Goal: Leave review/rating

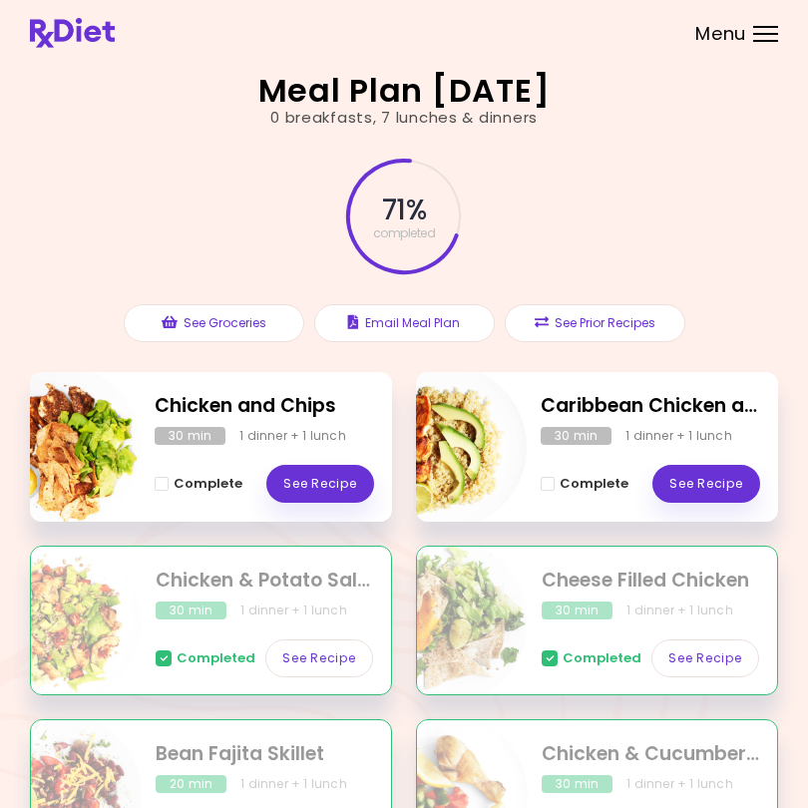
click at [9, 802] on div "Meal Plan [DATE] 0 breakfasts , 7 lunches & dinners 71 % completed See Grocerie…" at bounding box center [404, 567] width 808 height 1134
click at [726, 467] on link "See Recipe" at bounding box center [706, 484] width 108 height 38
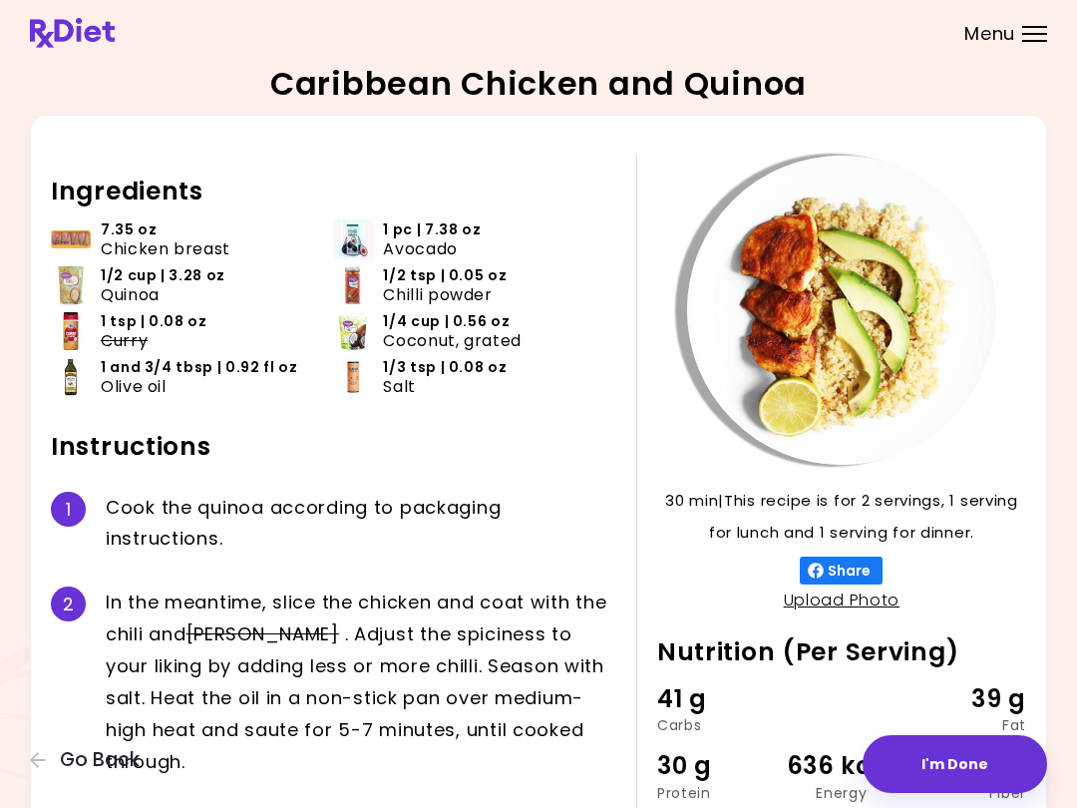
click at [698, 481] on div "30 min 30 min | This recipe is for 2 servings, 1 serving for lunch and 1 servin…" at bounding box center [831, 586] width 390 height 860
click at [807, 756] on button "I'm Done" at bounding box center [954, 764] width 184 height 58
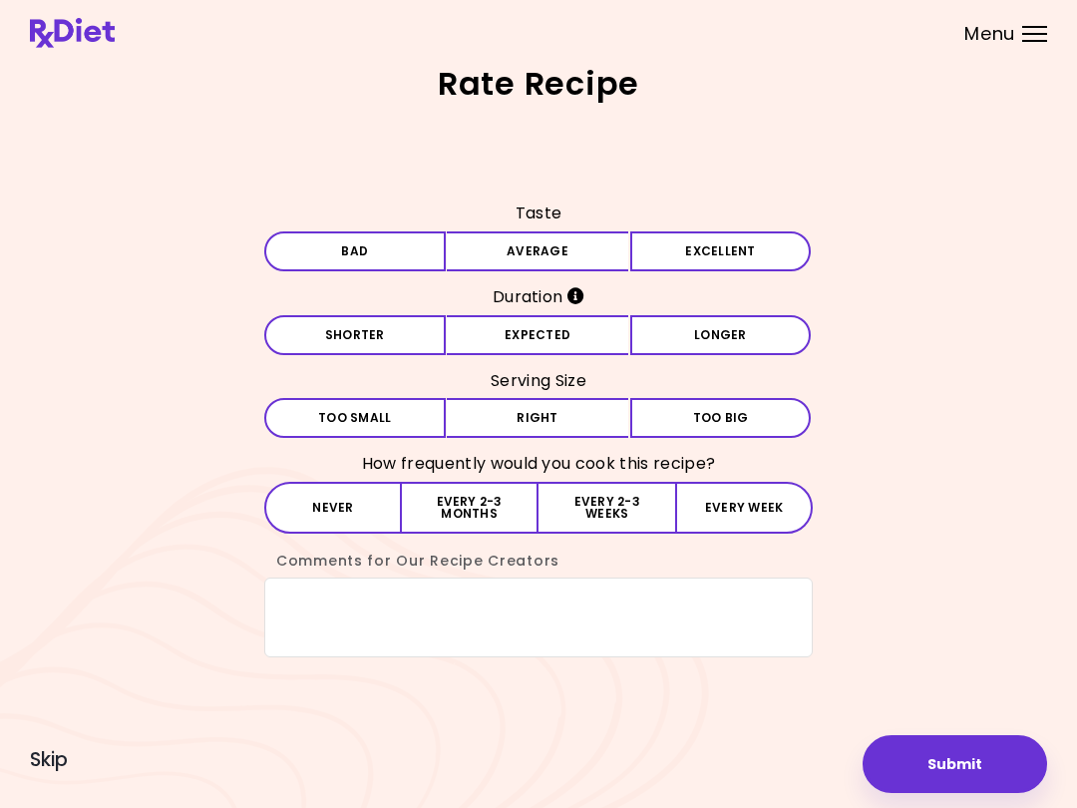
click at [408, 248] on button "Bad" at bounding box center [354, 251] width 181 height 40
click at [545, 324] on button "Expected" at bounding box center [537, 335] width 181 height 40
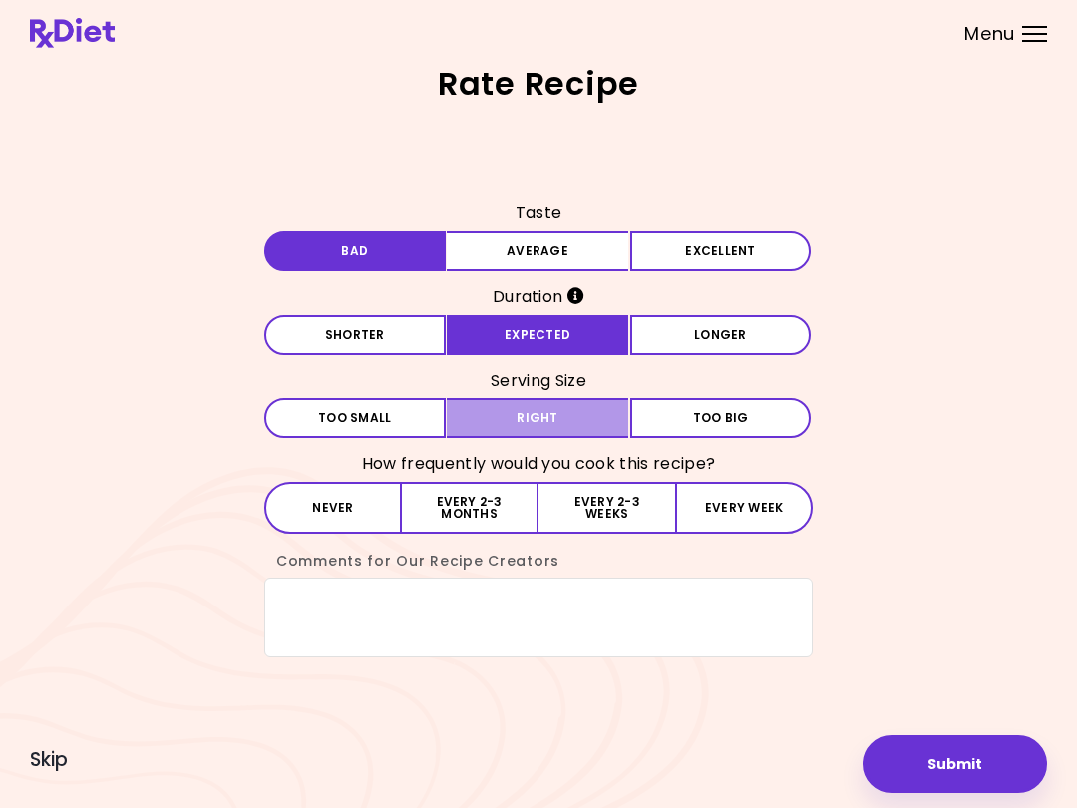
click at [556, 406] on button "Right" at bounding box center [537, 418] width 181 height 40
click at [330, 483] on button "Never" at bounding box center [333, 508] width 138 height 52
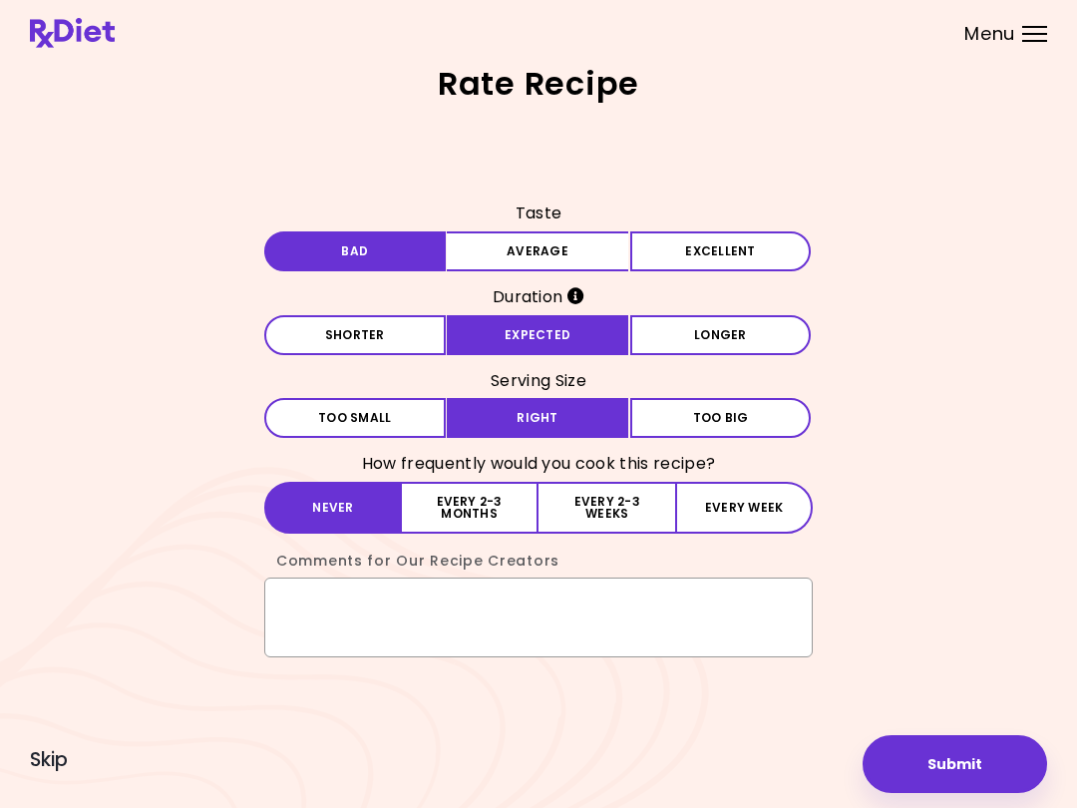
click at [391, 592] on textarea "Comments for Our Recipe Creators" at bounding box center [538, 617] width 548 height 80
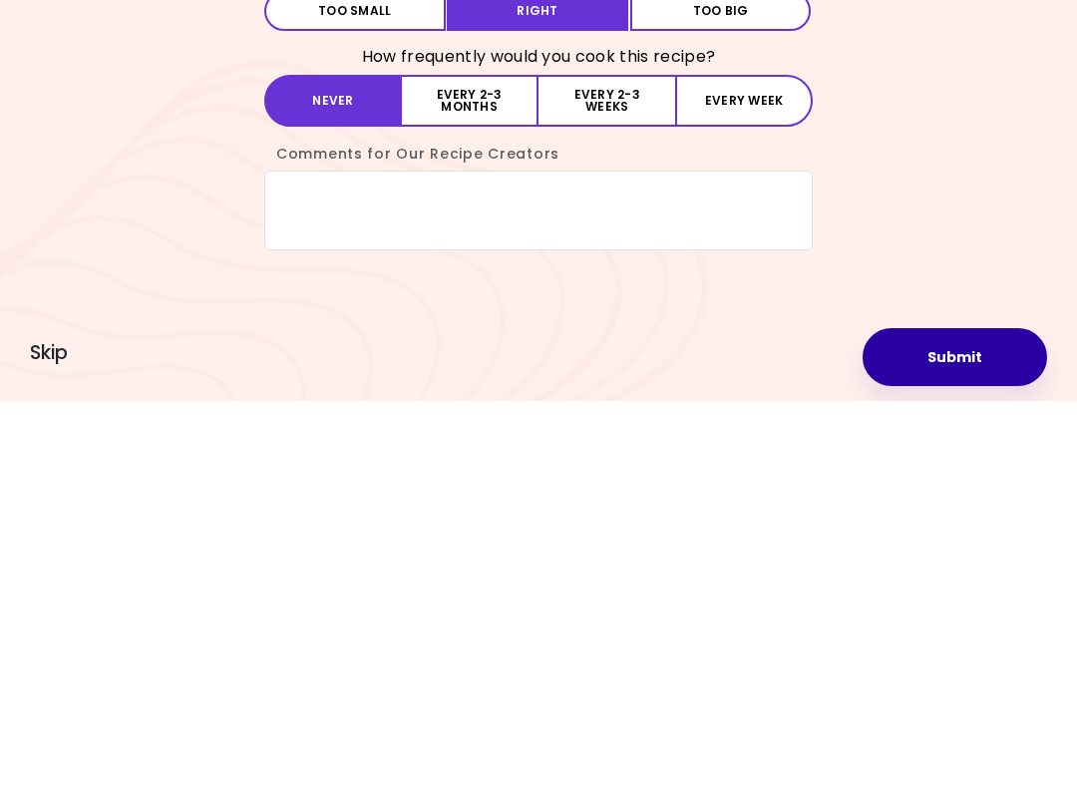
click at [807, 735] on button "Submit" at bounding box center [954, 764] width 184 height 58
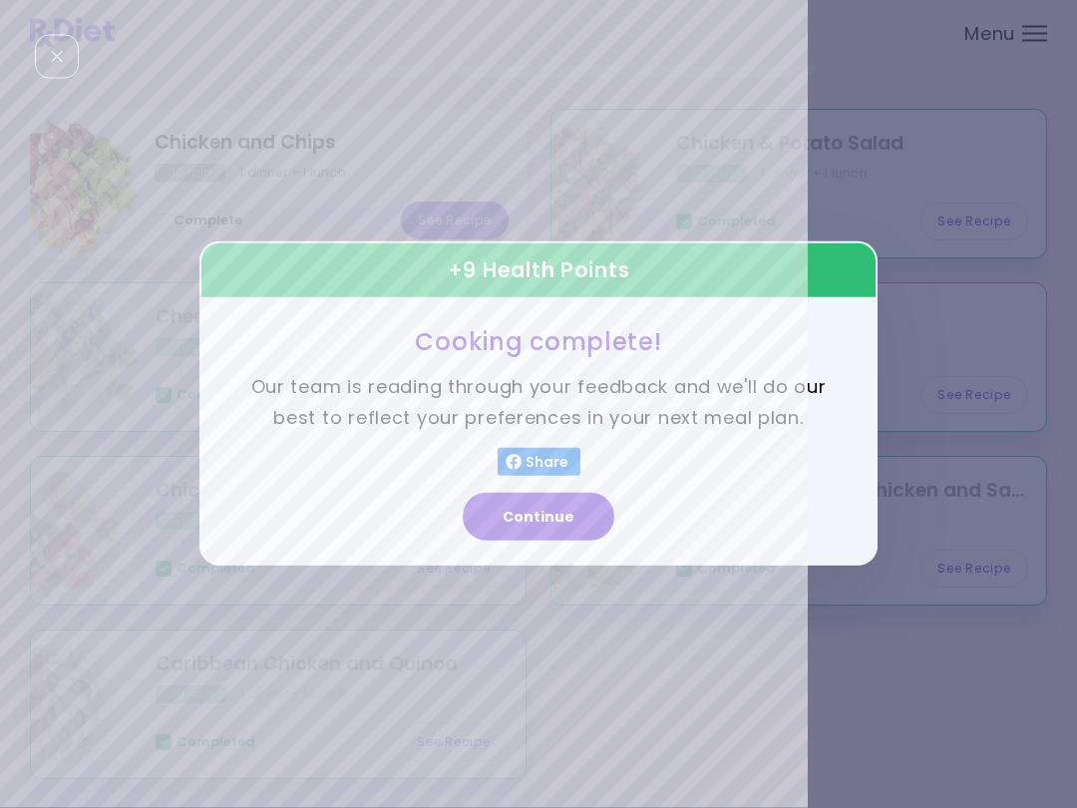
scroll to position [260, 0]
click at [559, 526] on button "Continue" at bounding box center [539, 517] width 152 height 48
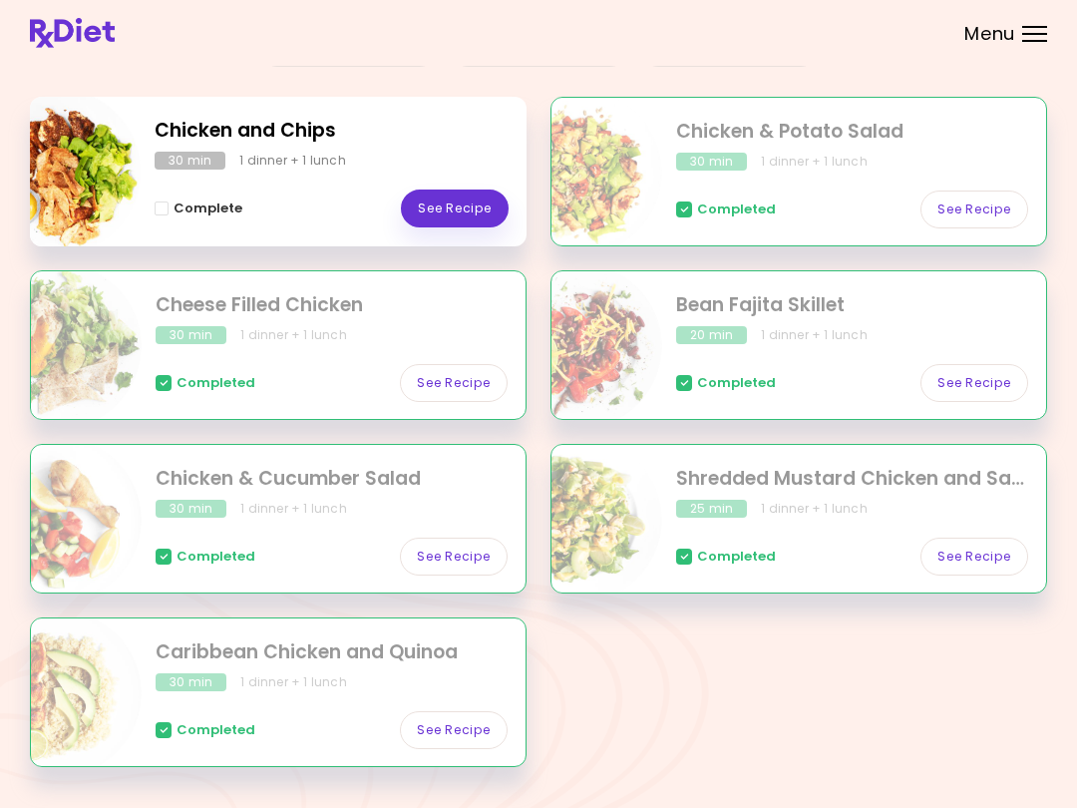
scroll to position [318, 0]
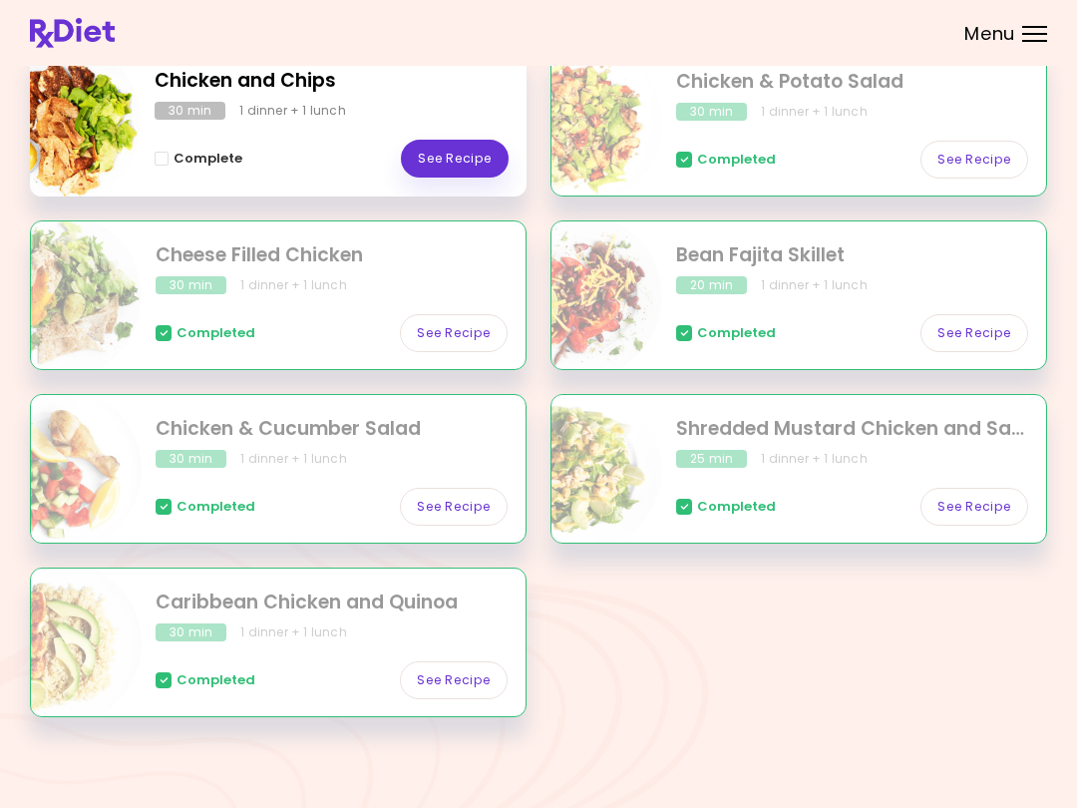
click at [371, 801] on div "Meal Plan [DATE] 0 breakfasts , 7 lunches & dinners 86 % completed See Grocerie…" at bounding box center [538, 245] width 1077 height 1127
